Goal: Information Seeking & Learning: Learn about a topic

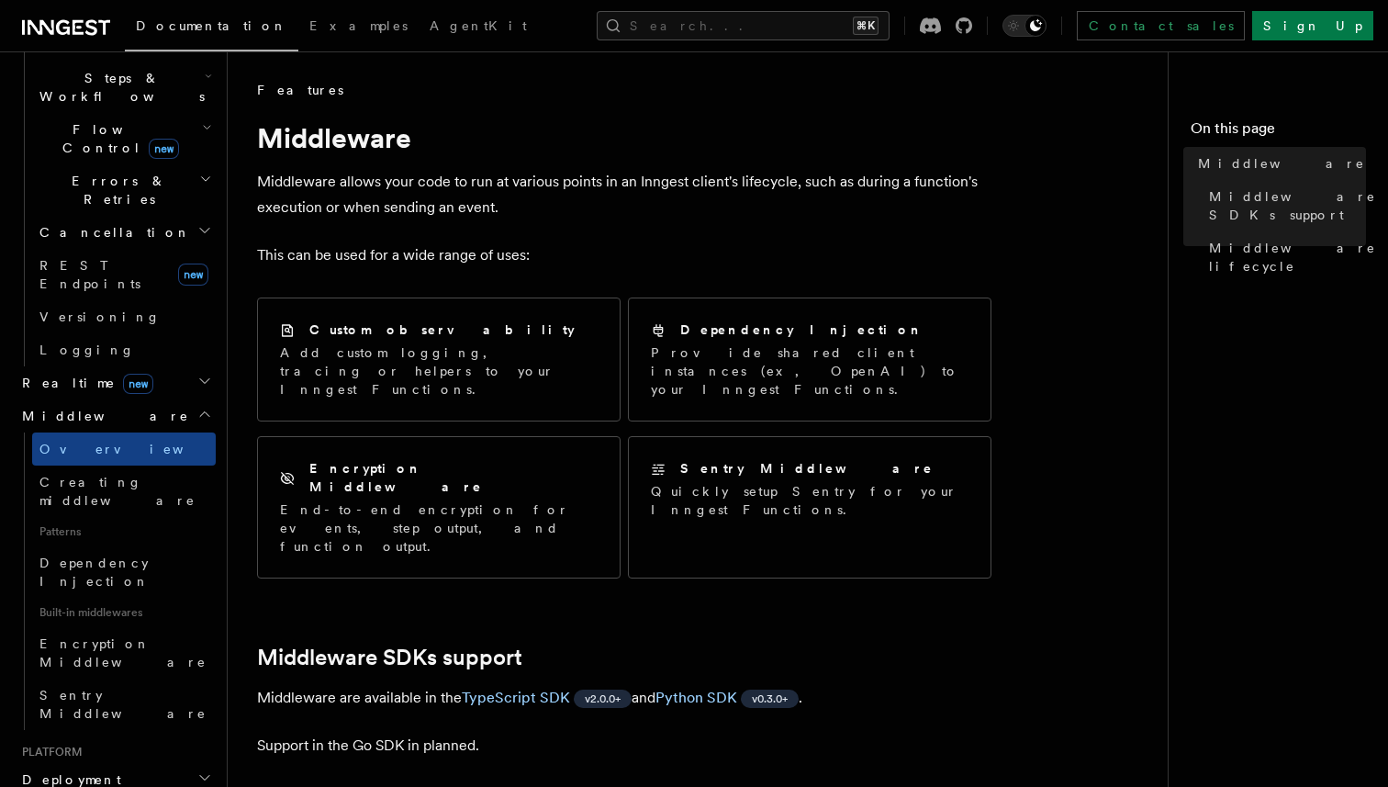
scroll to position [618, 0]
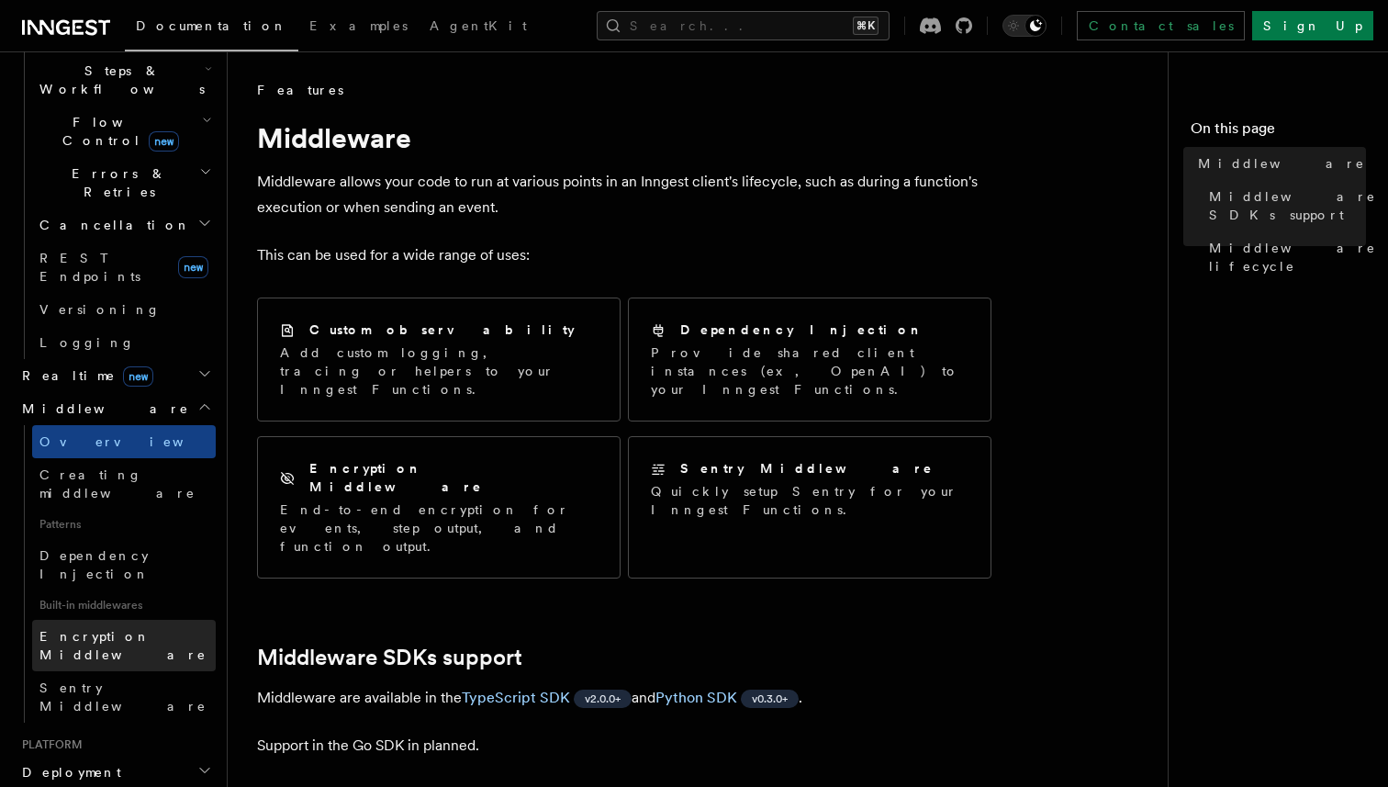
click at [162, 629] on span "Encryption Middleware" at bounding box center [122, 645] width 167 height 33
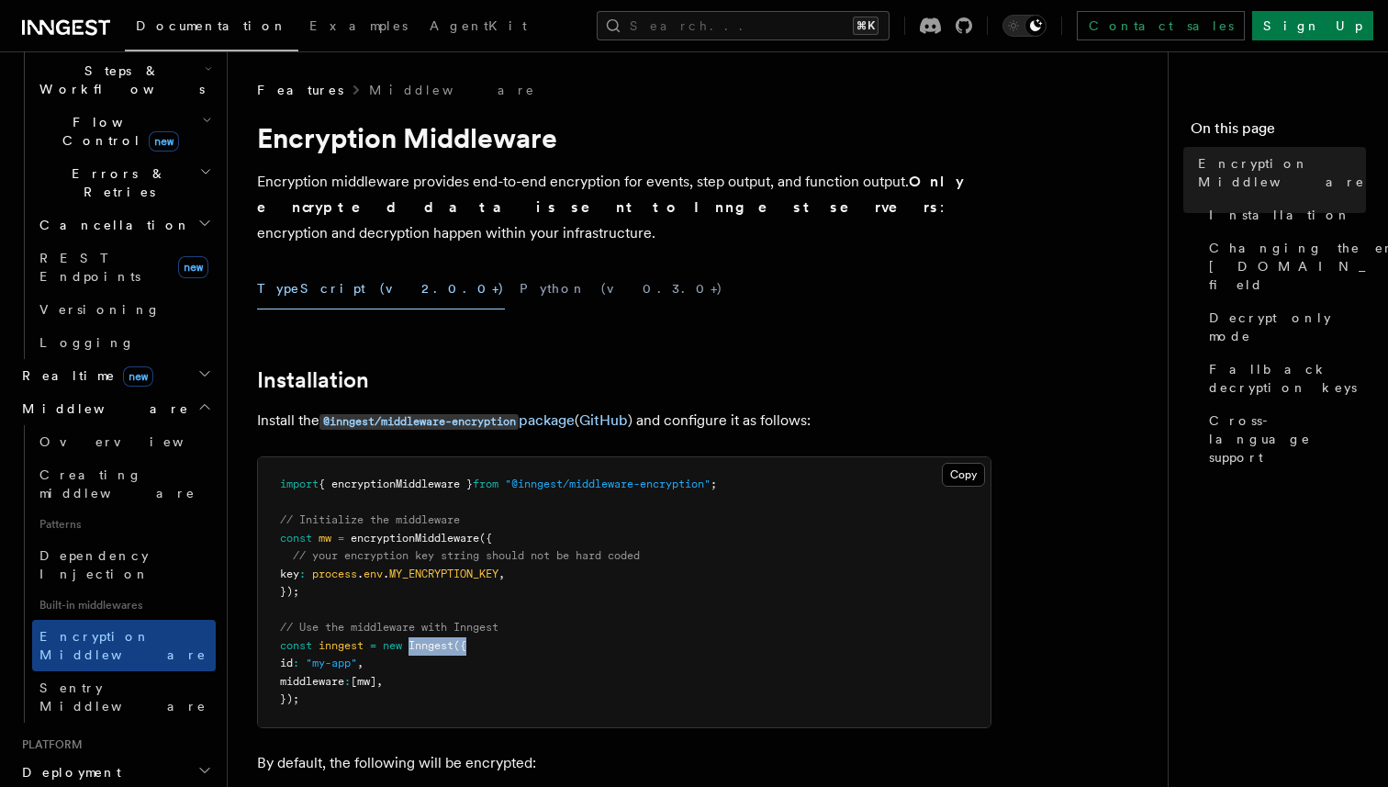
drag, startPoint x: 413, startPoint y: 622, endPoint x: 511, endPoint y: 622, distance: 98.2
click at [511, 622] on pre "import { encryptionMiddleware } from "@inngest/middleware-encryption" ; // Init…" at bounding box center [624, 592] width 733 height 270
copy span "Inngest ({"
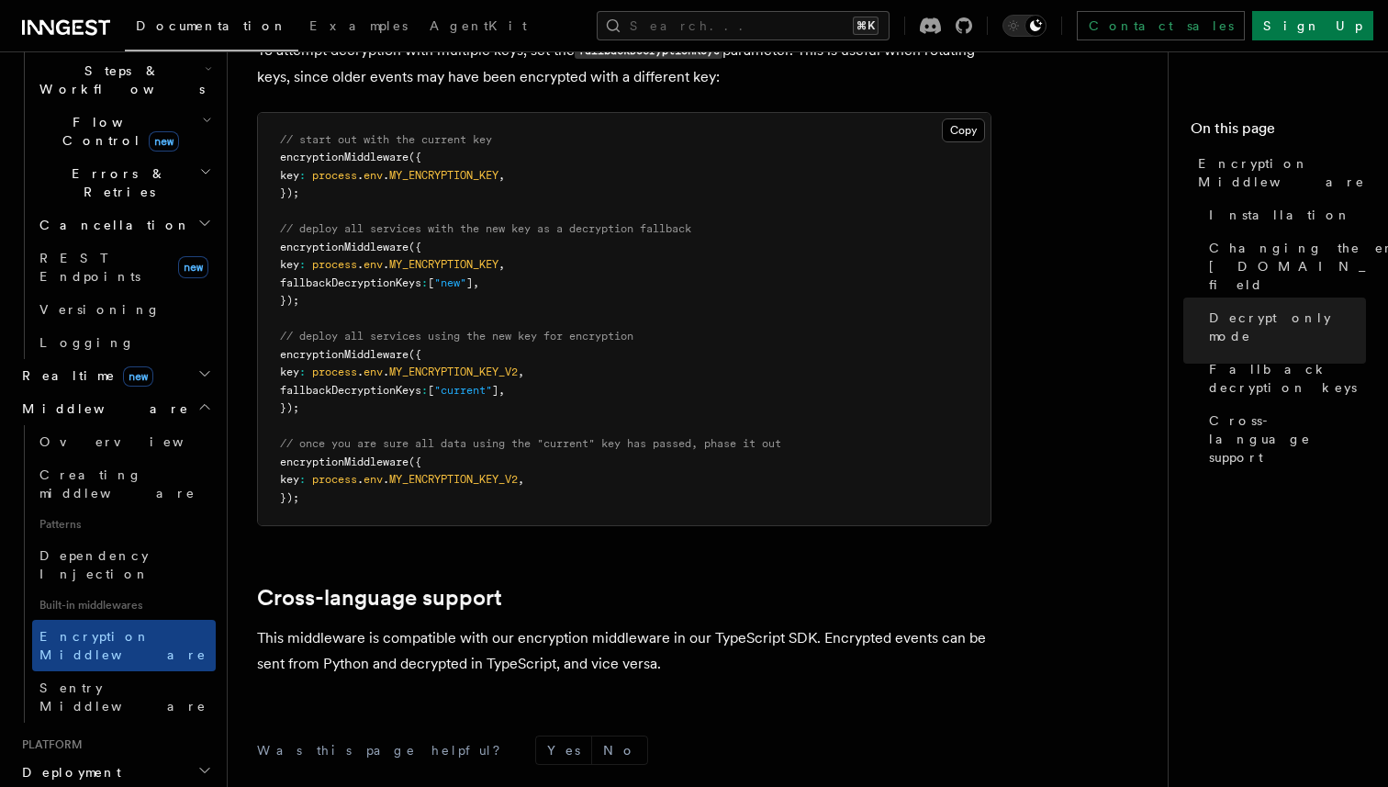
scroll to position [1230, 0]
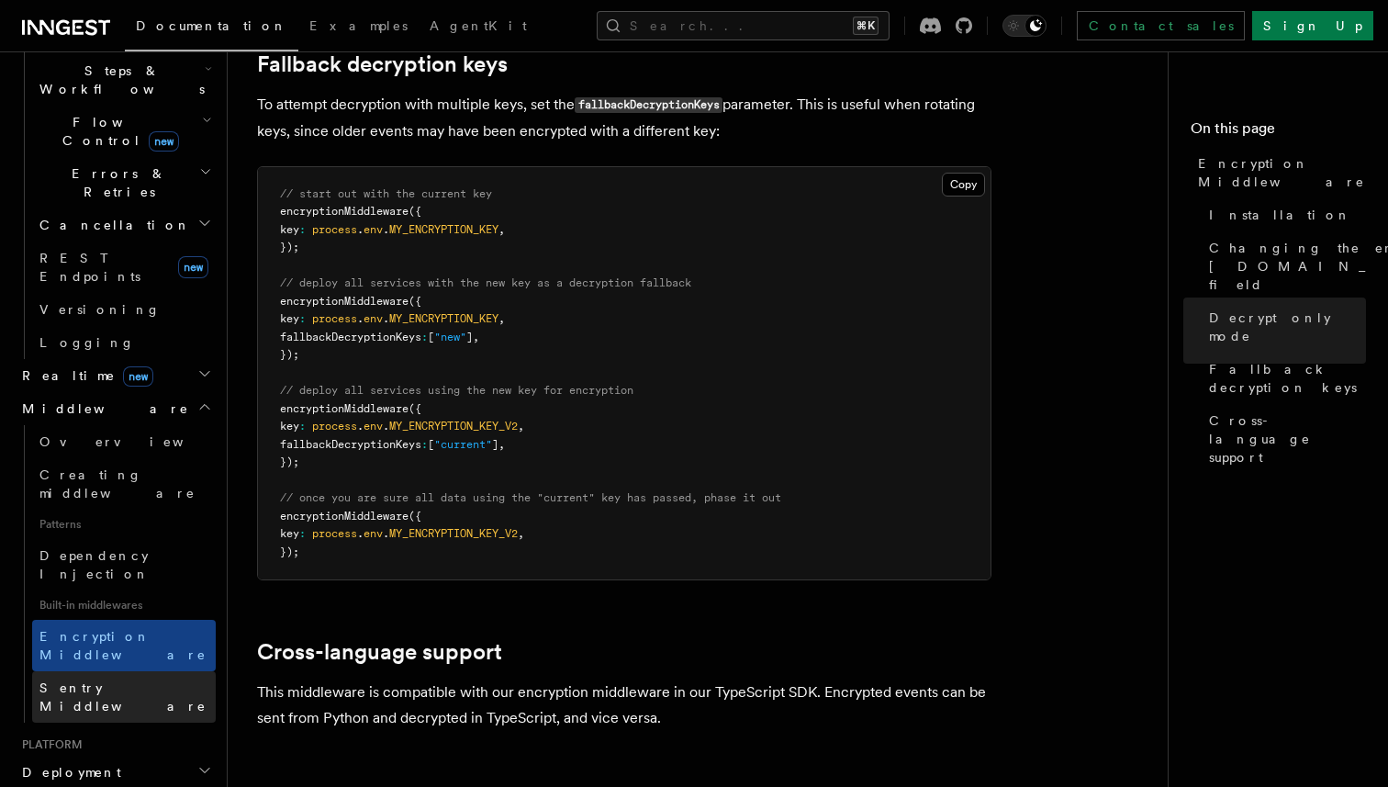
click at [97, 678] on span "Sentry Middleware" at bounding box center [127, 696] width 176 height 37
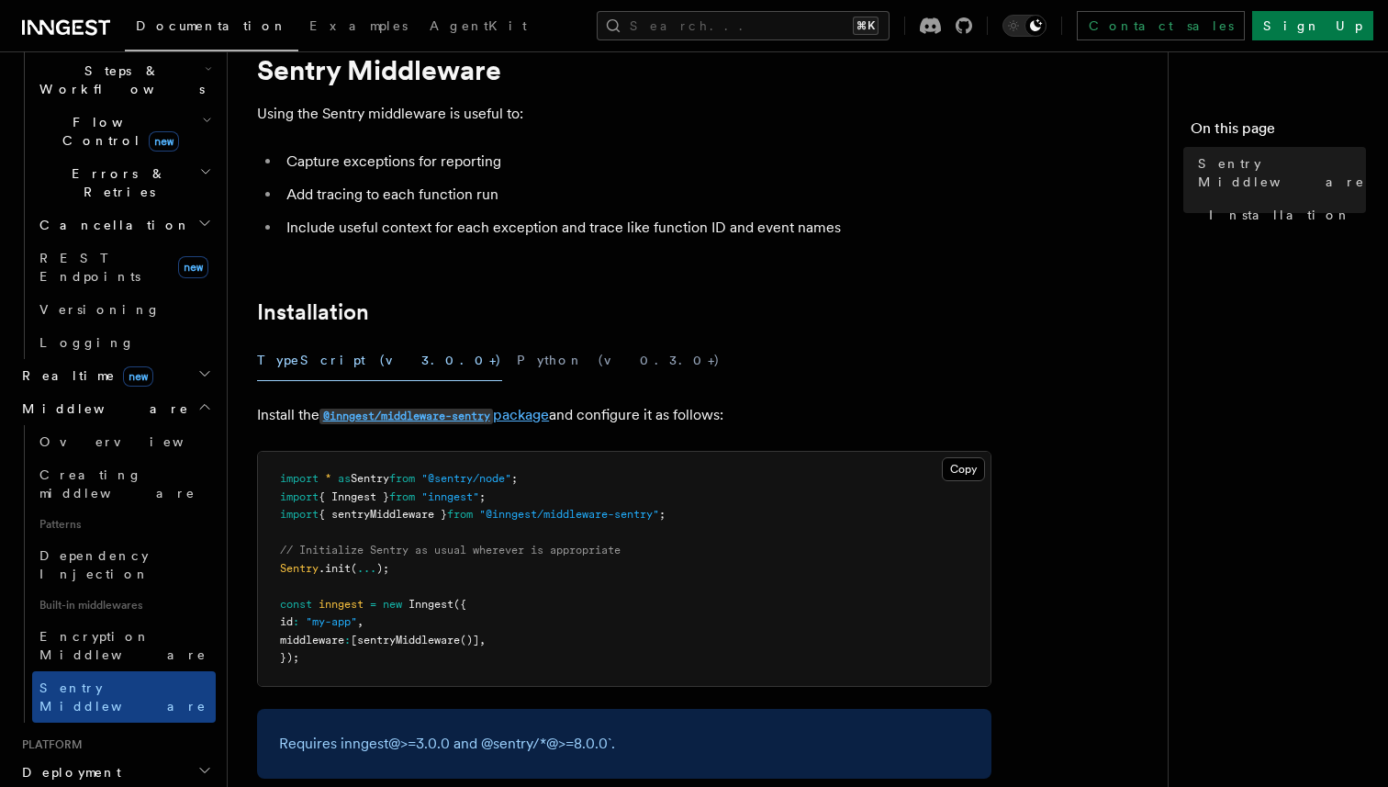
scroll to position [74, 0]
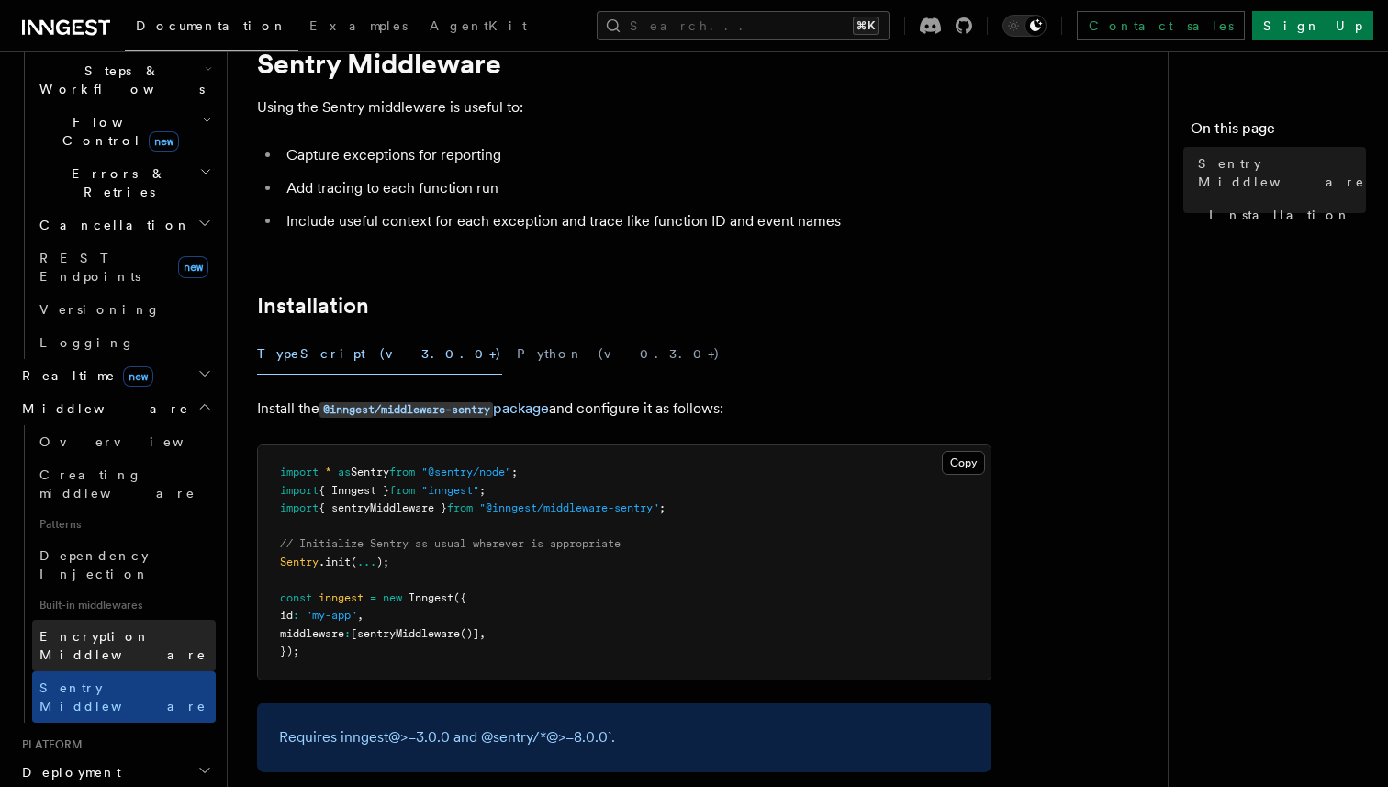
click at [110, 620] on link "Encryption Middleware" at bounding box center [124, 645] width 184 height 51
